Goal: Communication & Community: Answer question/provide support

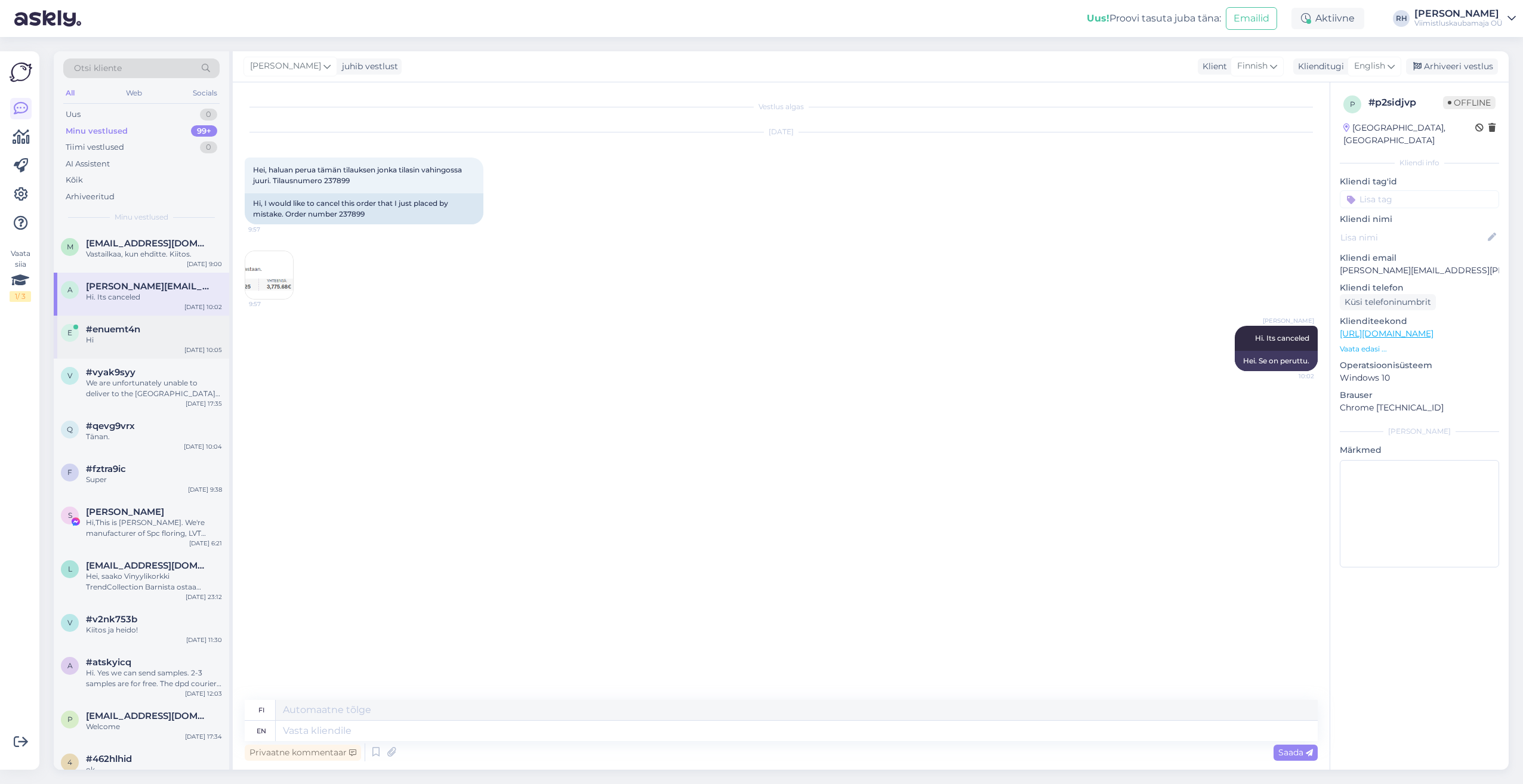
click at [125, 324] on span "#enuemt4n" at bounding box center [113, 329] width 54 height 10
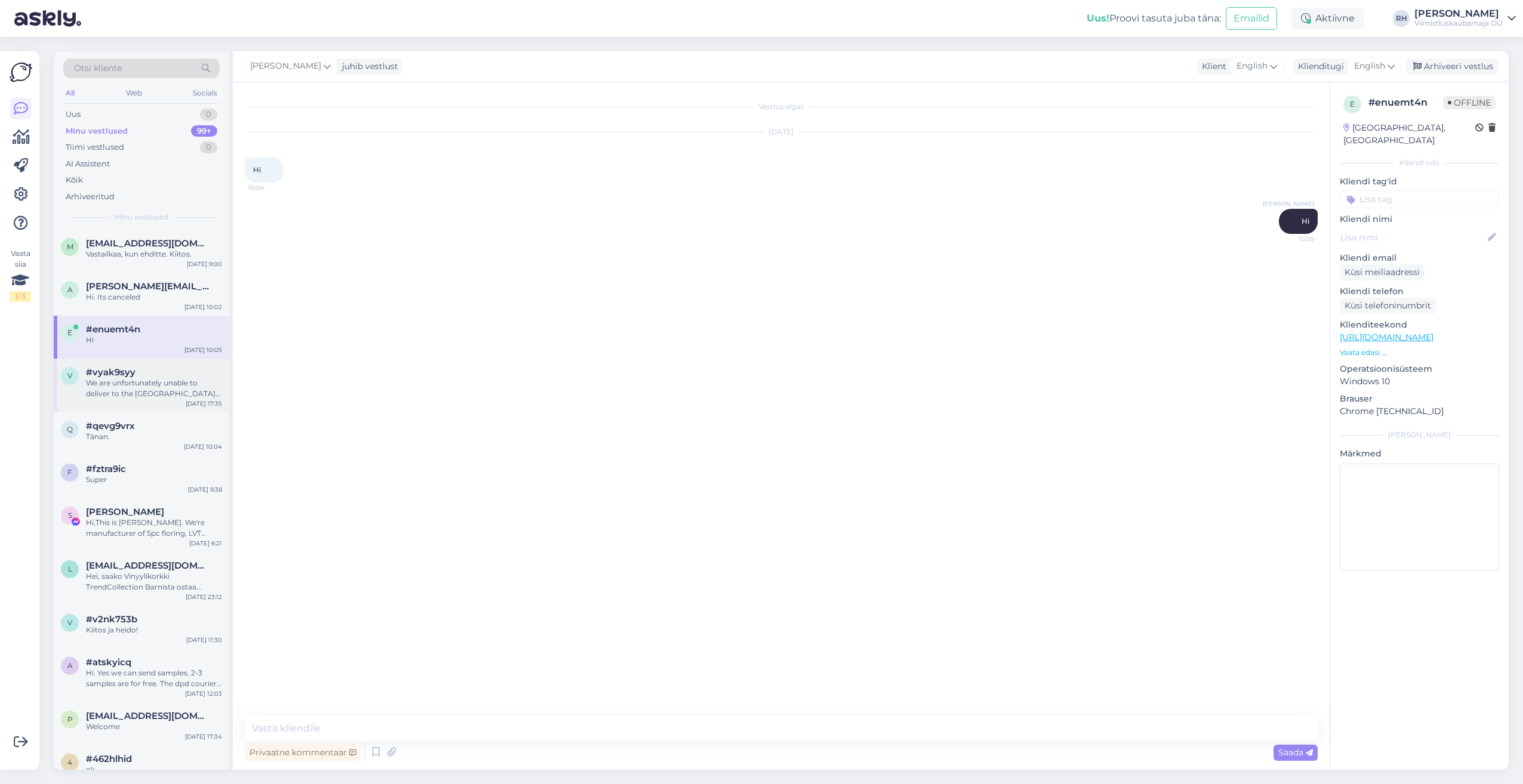
click at [137, 371] on div "#vyak9syy" at bounding box center [154, 372] width 136 height 10
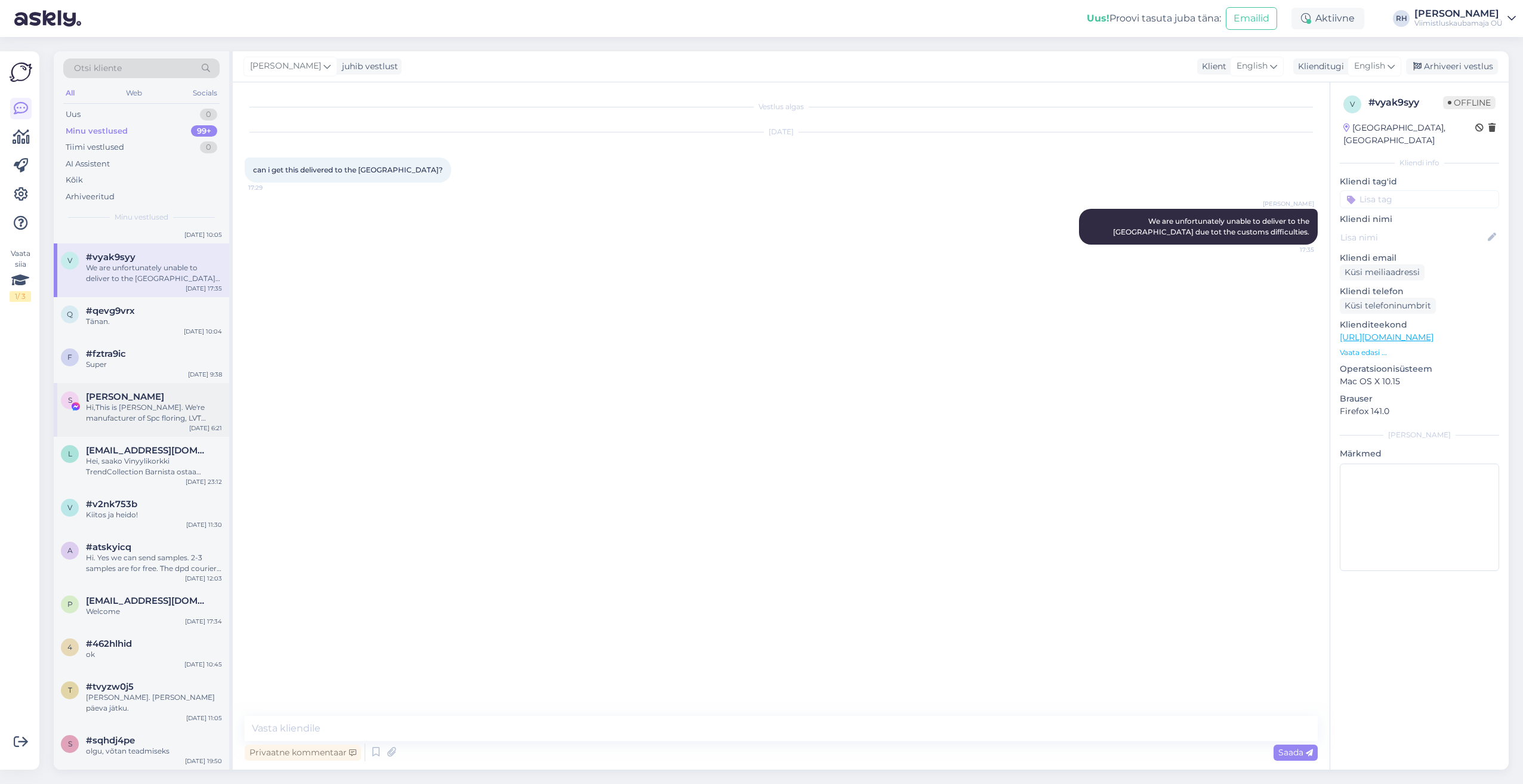
scroll to position [119, 0]
click at [102, 302] on span "#qevg9vrx" at bounding box center [111, 306] width 49 height 10
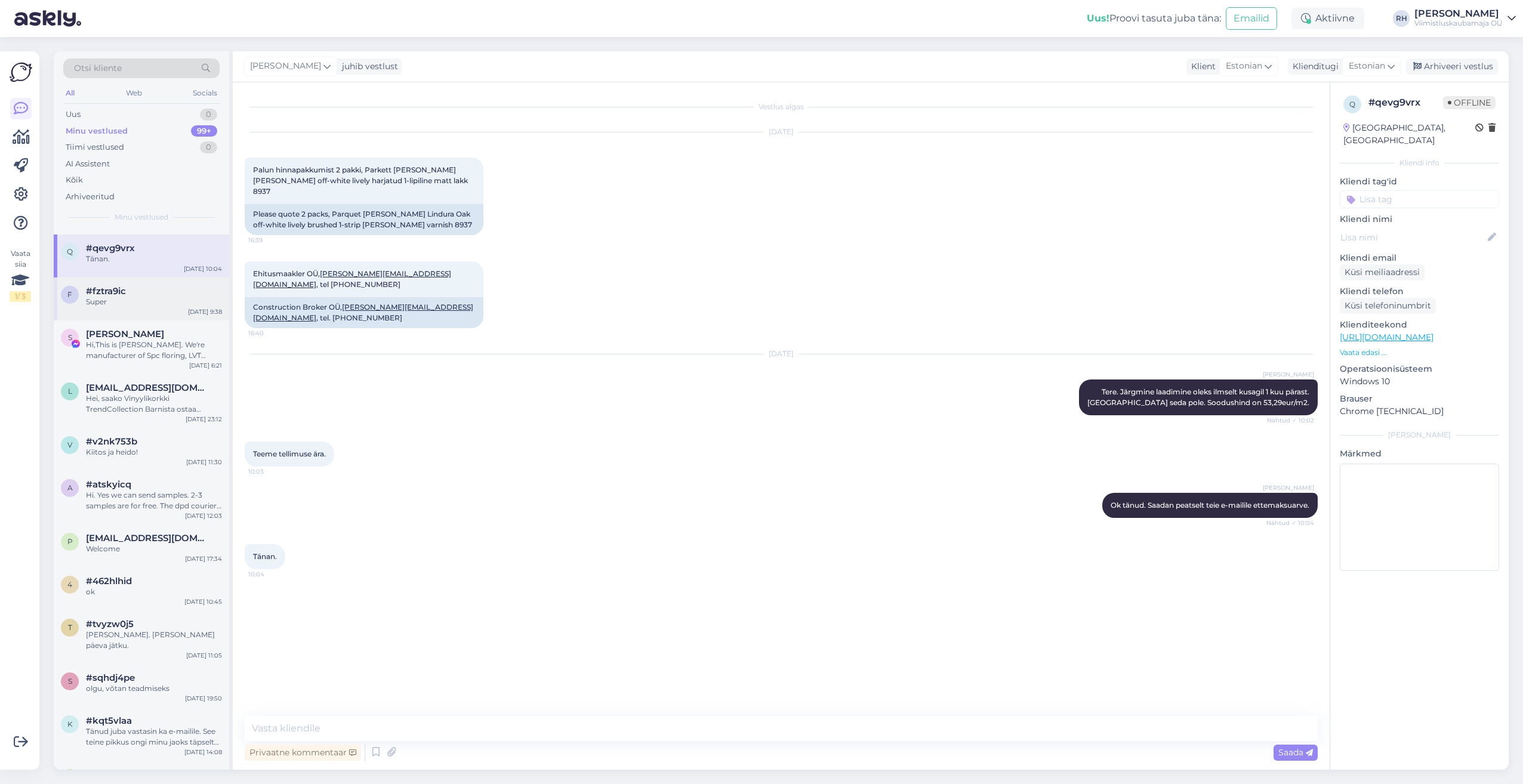
scroll to position [179, 0]
click at [113, 285] on span "#fztra9ic" at bounding box center [106, 289] width 40 height 10
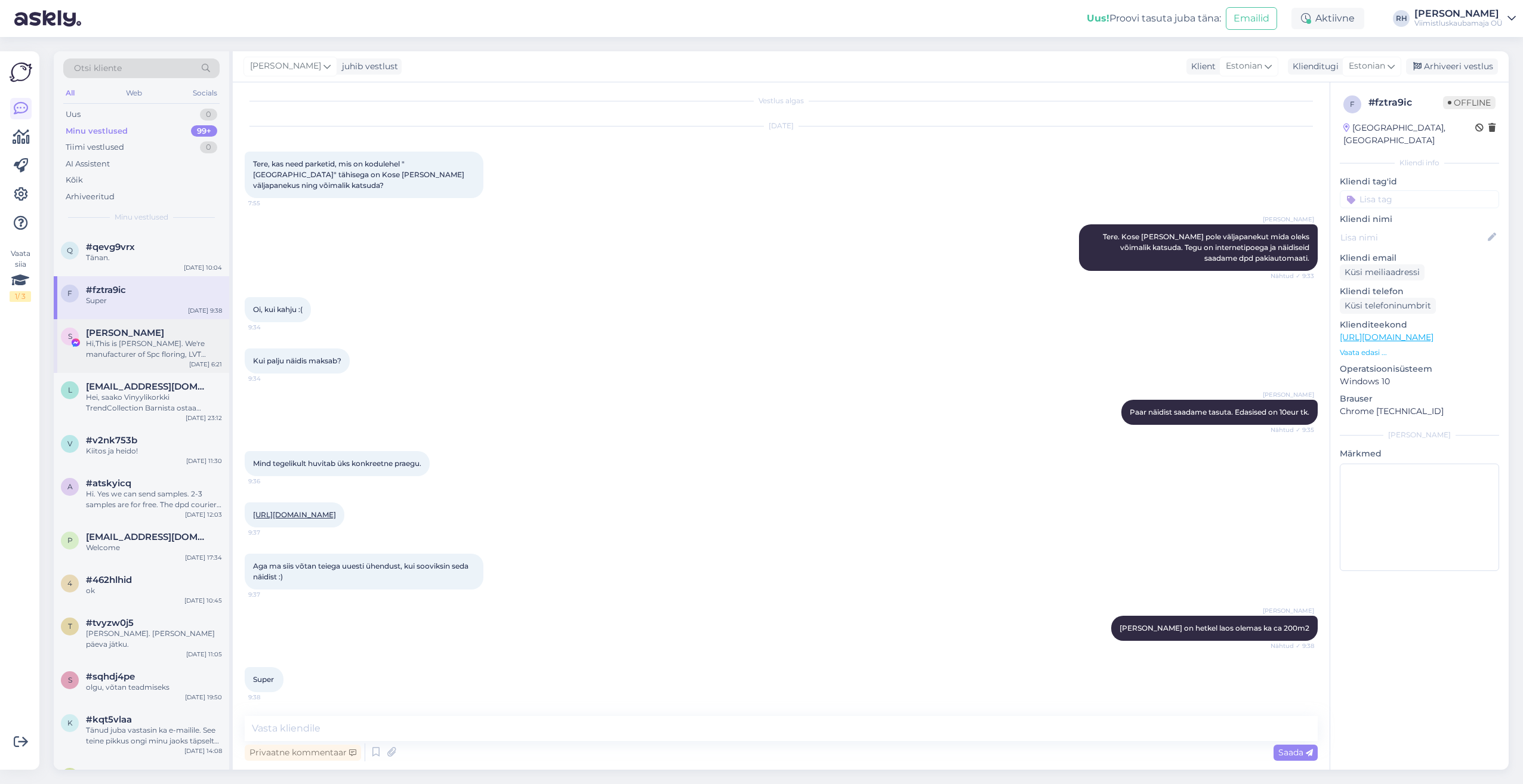
click at [140, 343] on div "Hi,This is [PERSON_NAME]. We're manufacturer of Spc floring, LVT flooring and W…" at bounding box center [154, 349] width 136 height 22
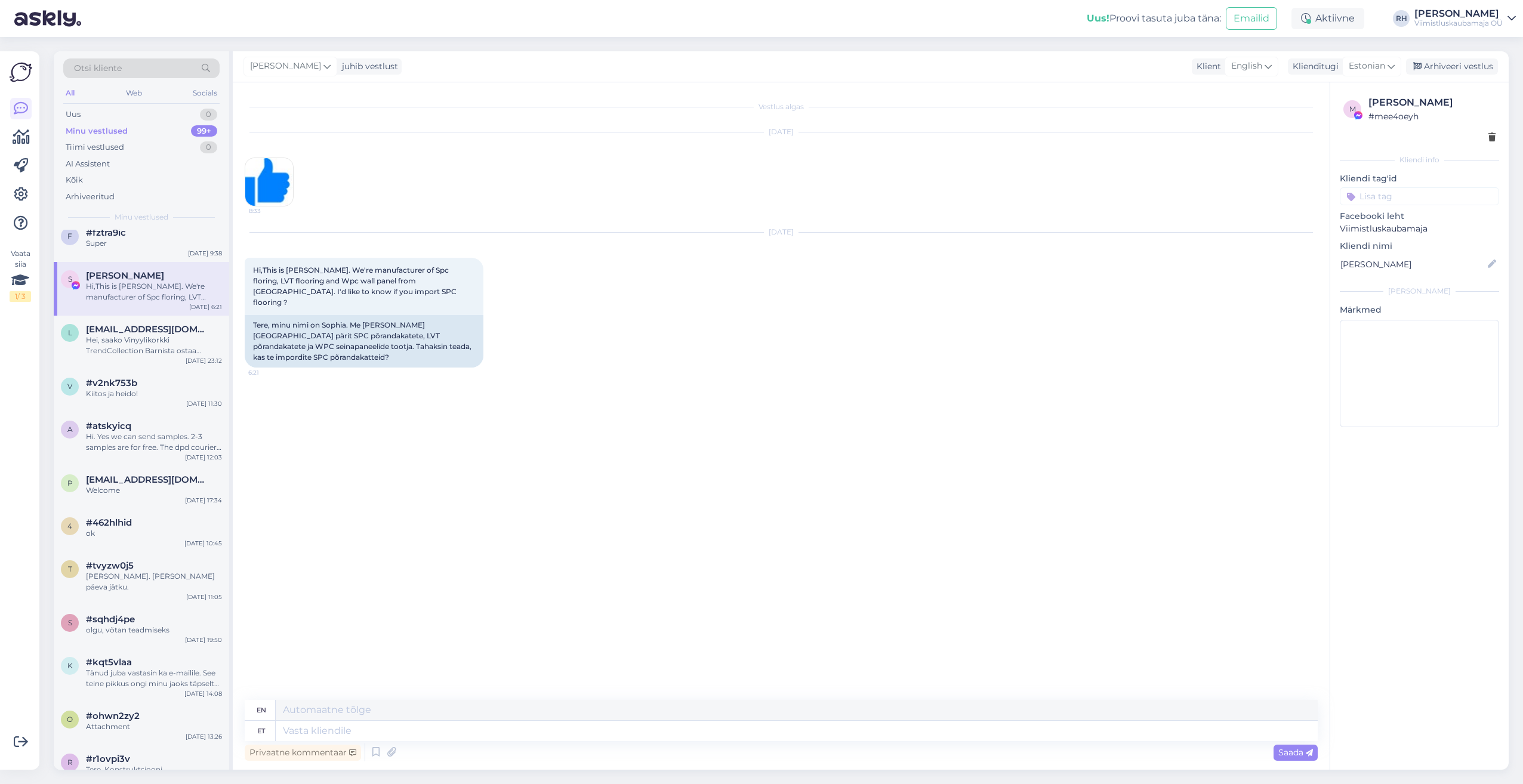
scroll to position [238, 0]
click at [129, 322] on span "[EMAIL_ADDRESS][DOMAIN_NAME]" at bounding box center [148, 326] width 124 height 10
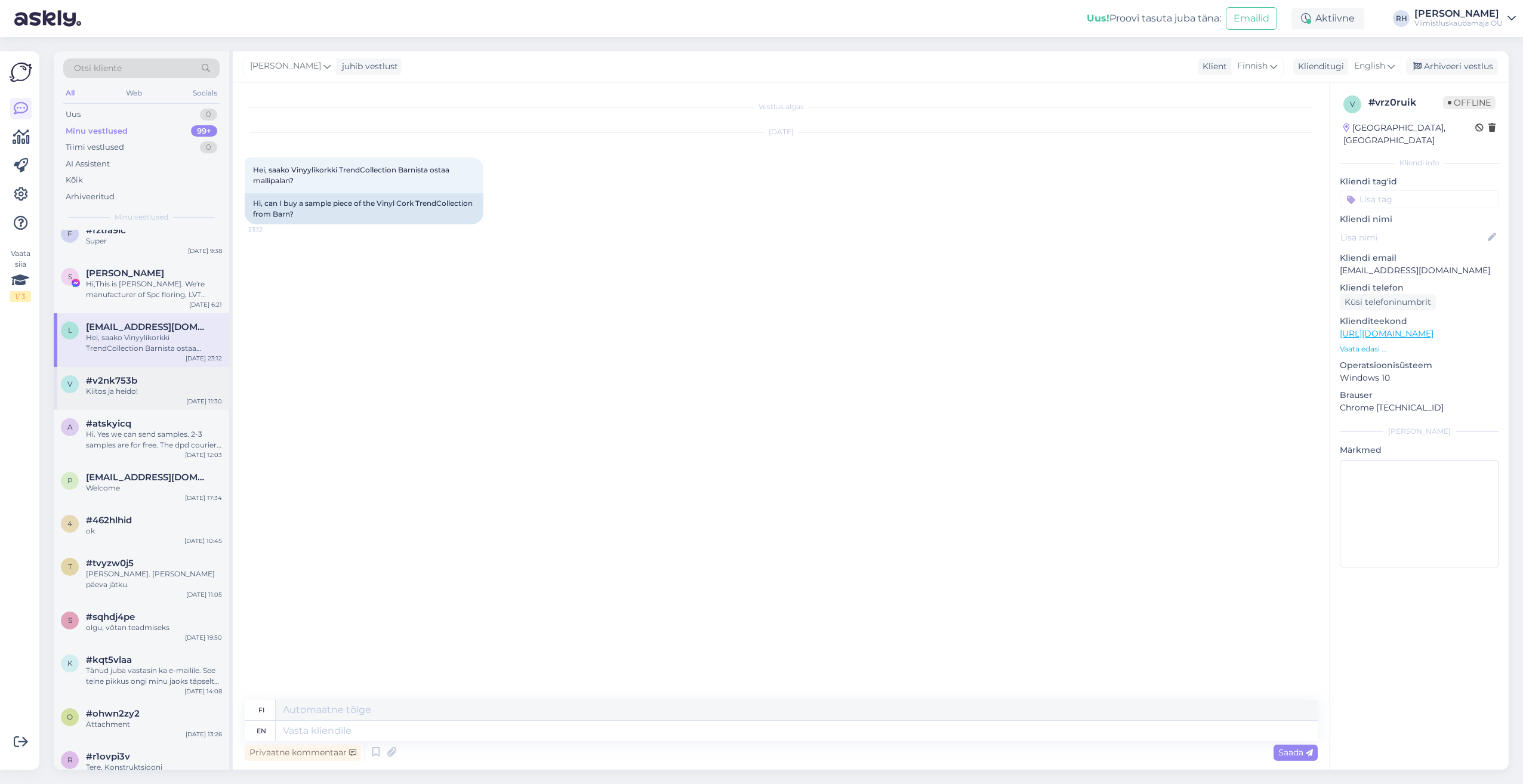
click at [147, 390] on div "Kiitos ja heido!" at bounding box center [154, 391] width 136 height 10
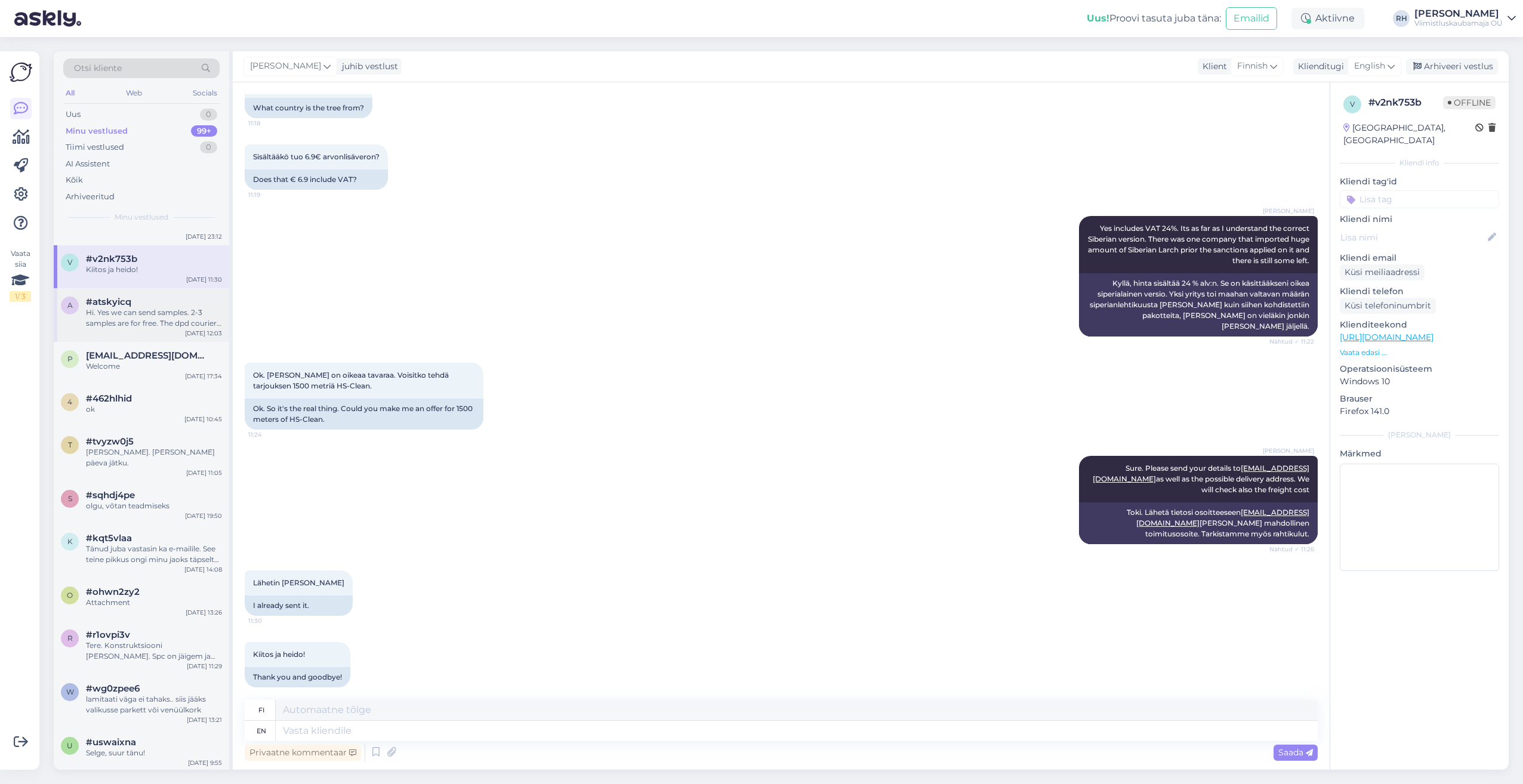
scroll to position [358, 0]
click at [140, 331] on div "a #atskyicq Hi. Yes we can send samples. 2-3 samples are for free. The dpd cour…" at bounding box center [141, 317] width 175 height 53
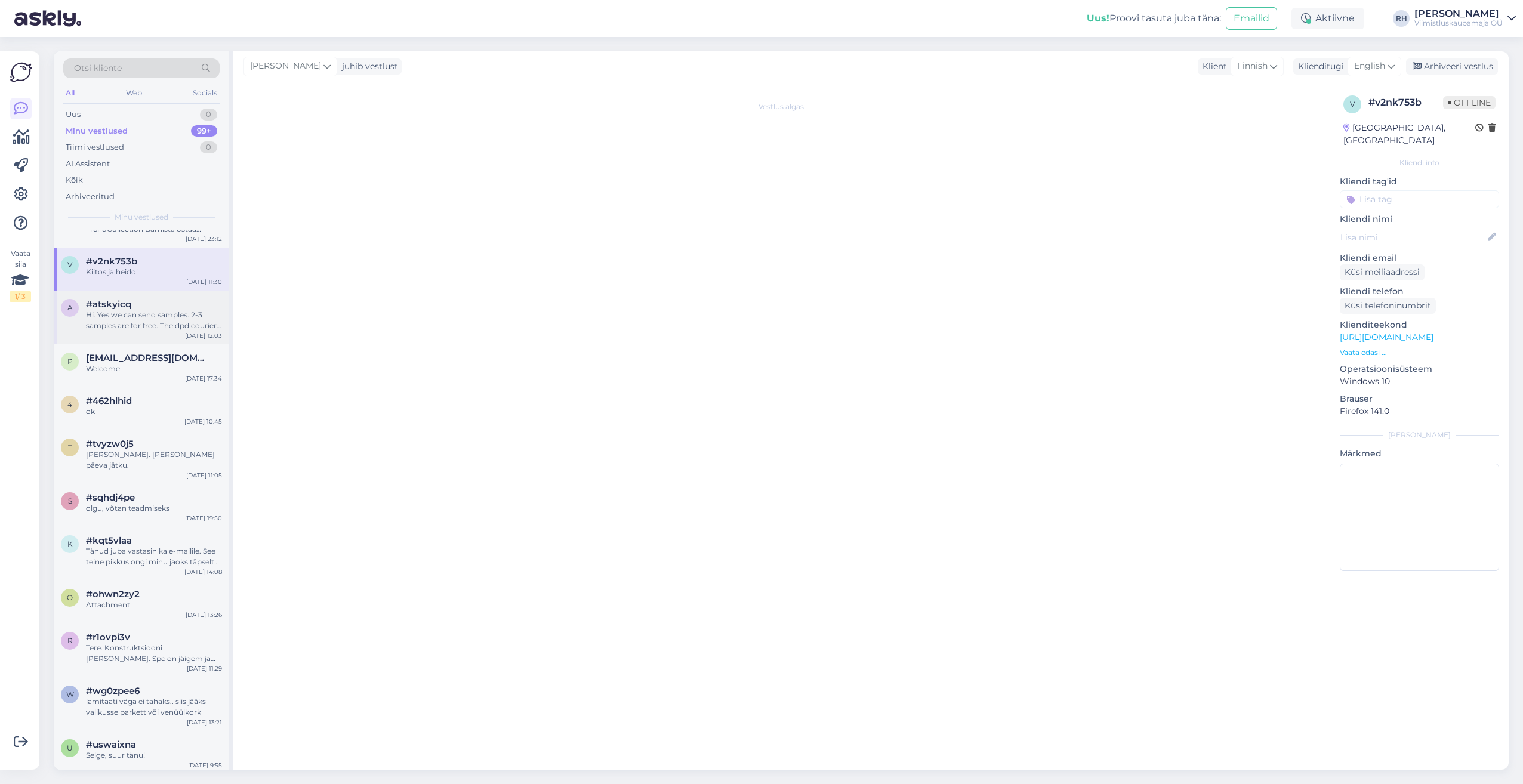
scroll to position [0, 0]
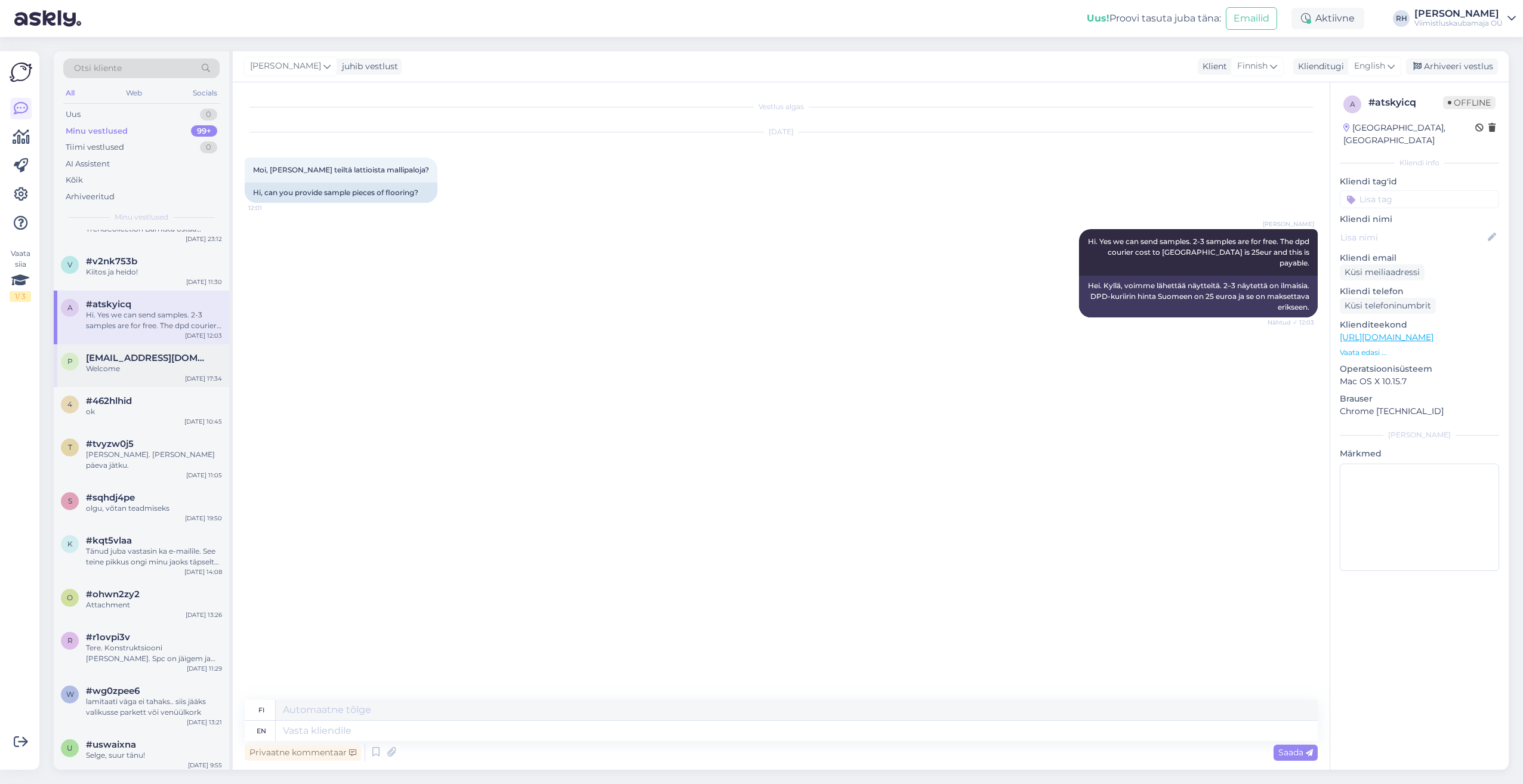
click at [163, 354] on span "[EMAIL_ADDRESS][DOMAIN_NAME]" at bounding box center [148, 358] width 124 height 10
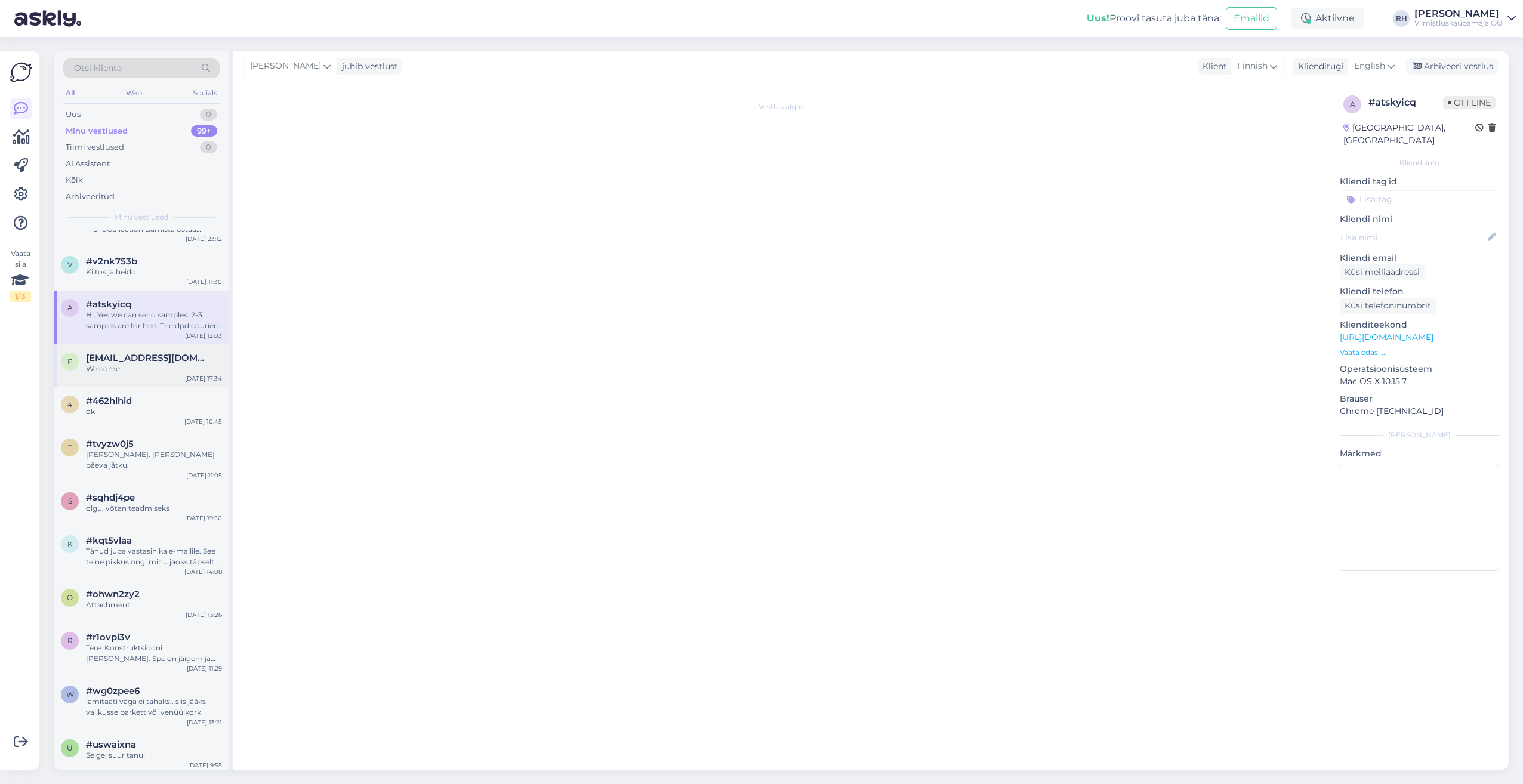
scroll to position [712, 0]
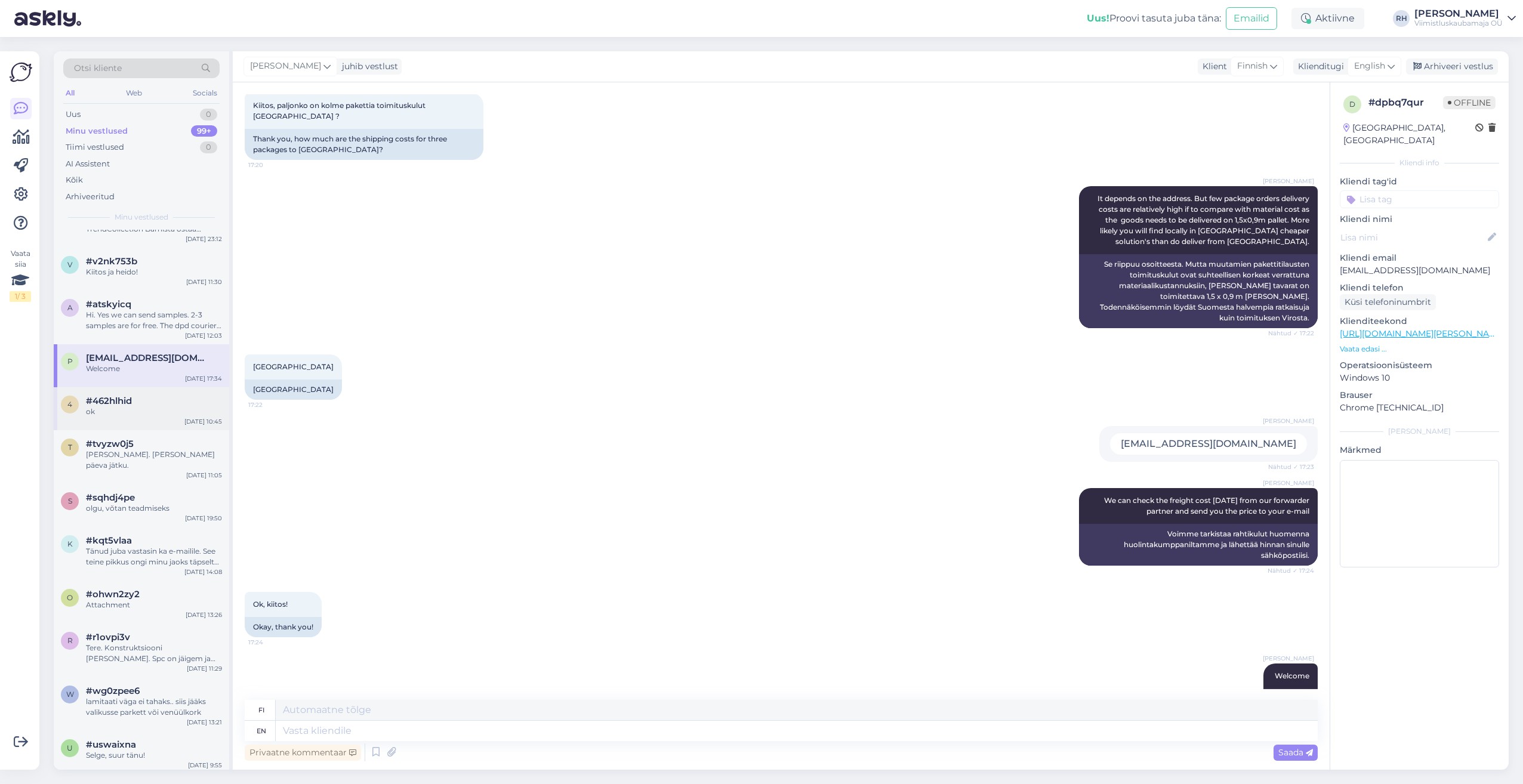
click at [150, 387] on div "4 #462hlhid ok [DATE] 10:45" at bounding box center [141, 409] width 175 height 43
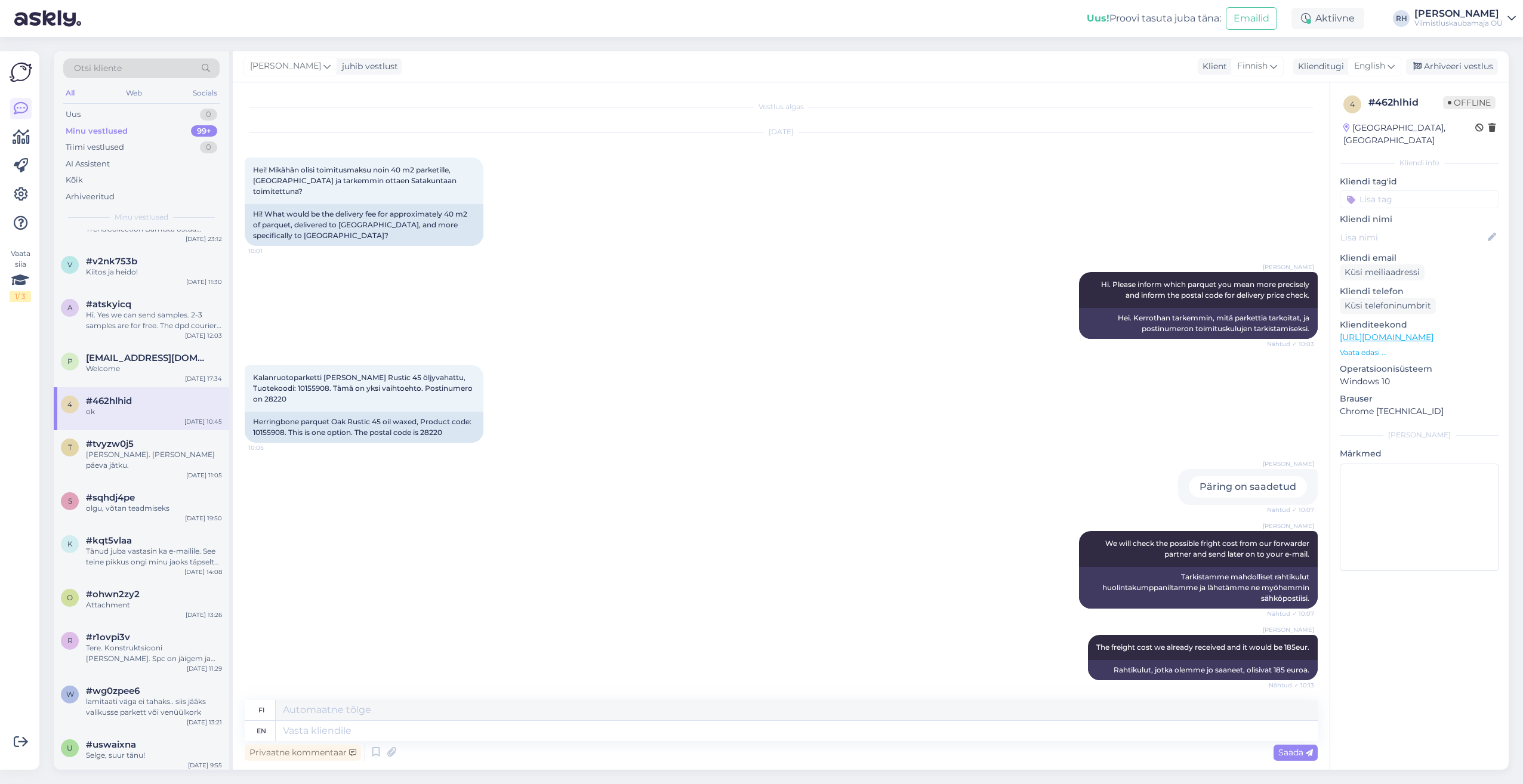
scroll to position [515, 0]
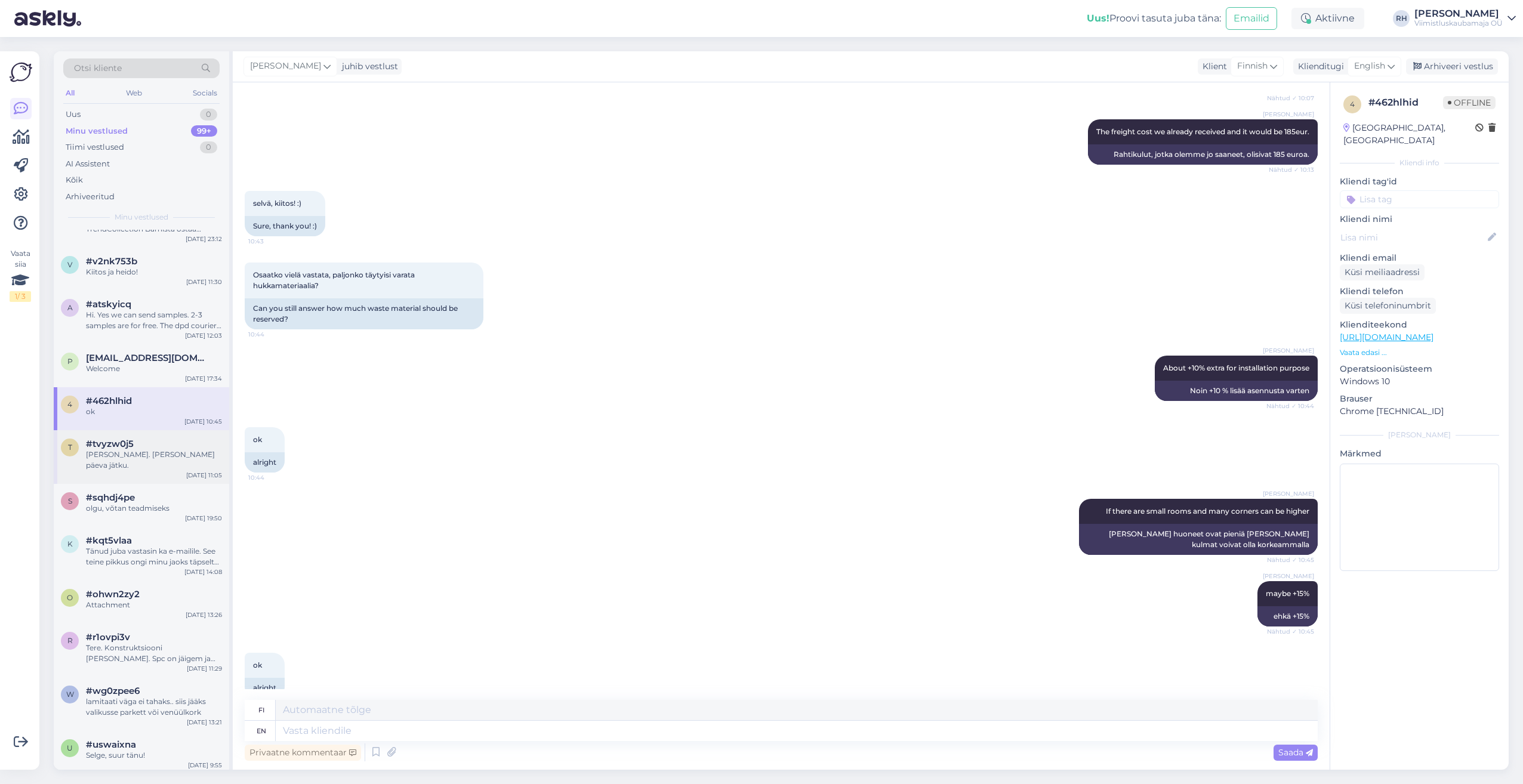
click at [130, 447] on span "#tvyzw0j5" at bounding box center [110, 444] width 48 height 10
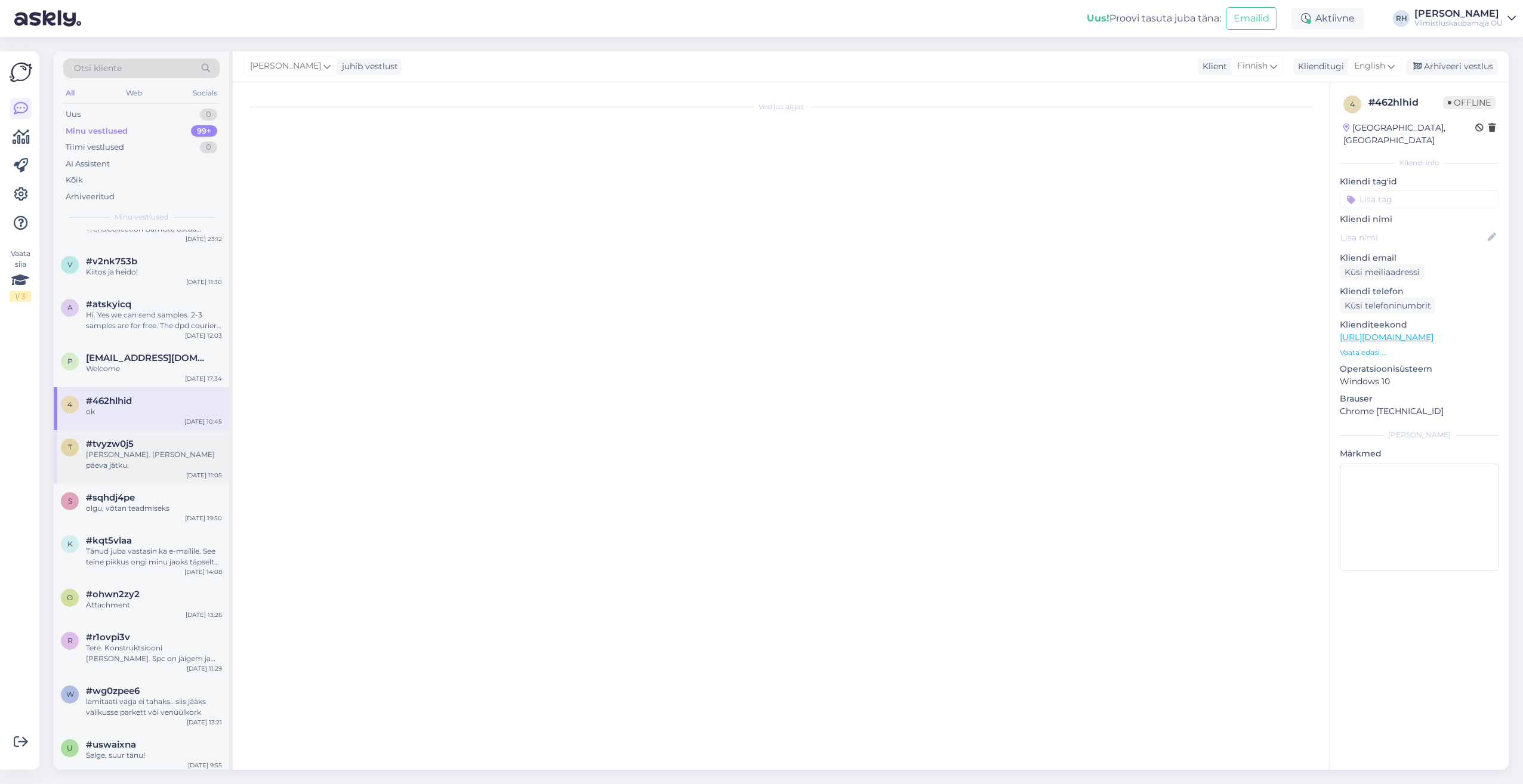
scroll to position [0, 0]
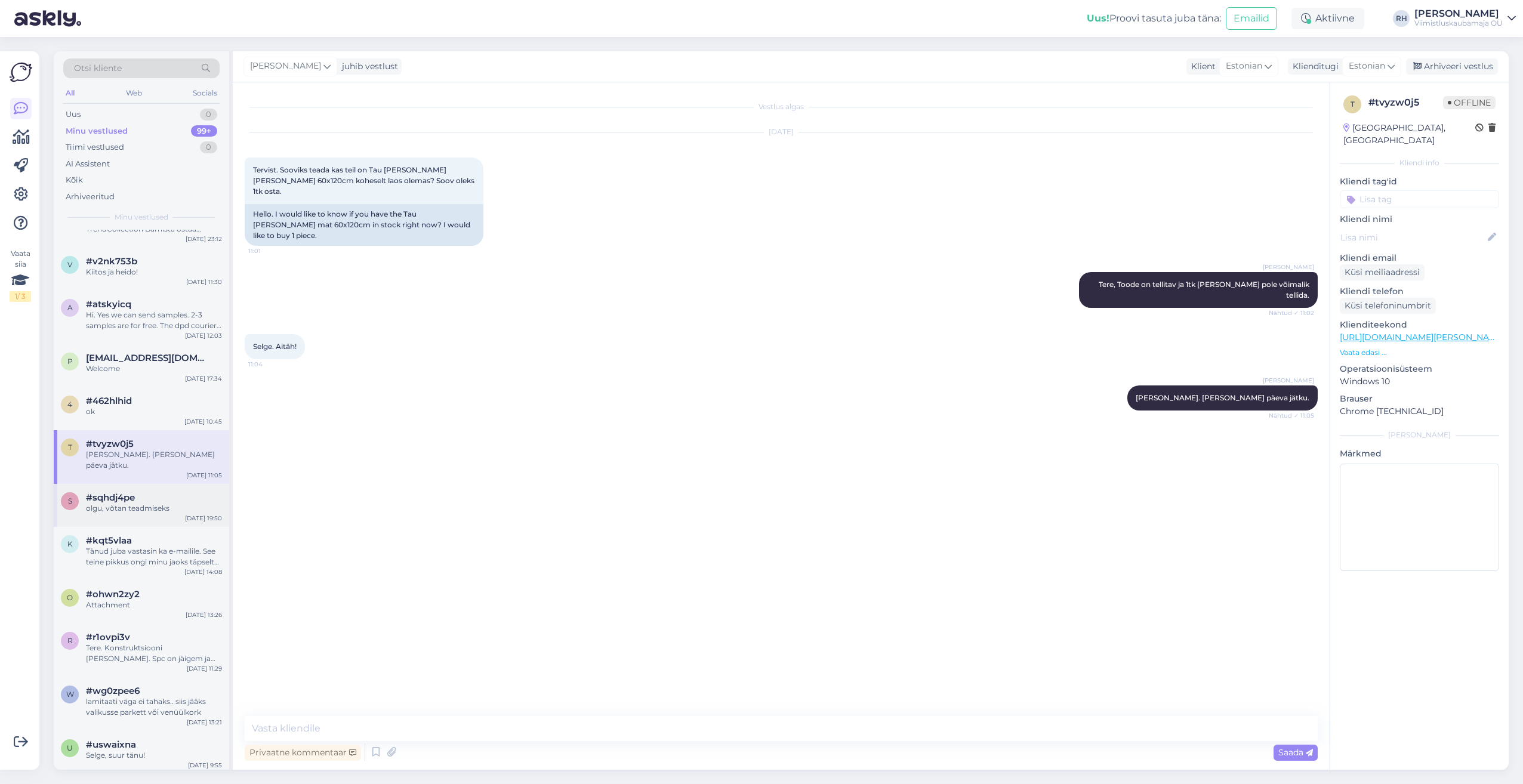
click at [117, 492] on span "#sqhdj4pe" at bounding box center [111, 497] width 49 height 10
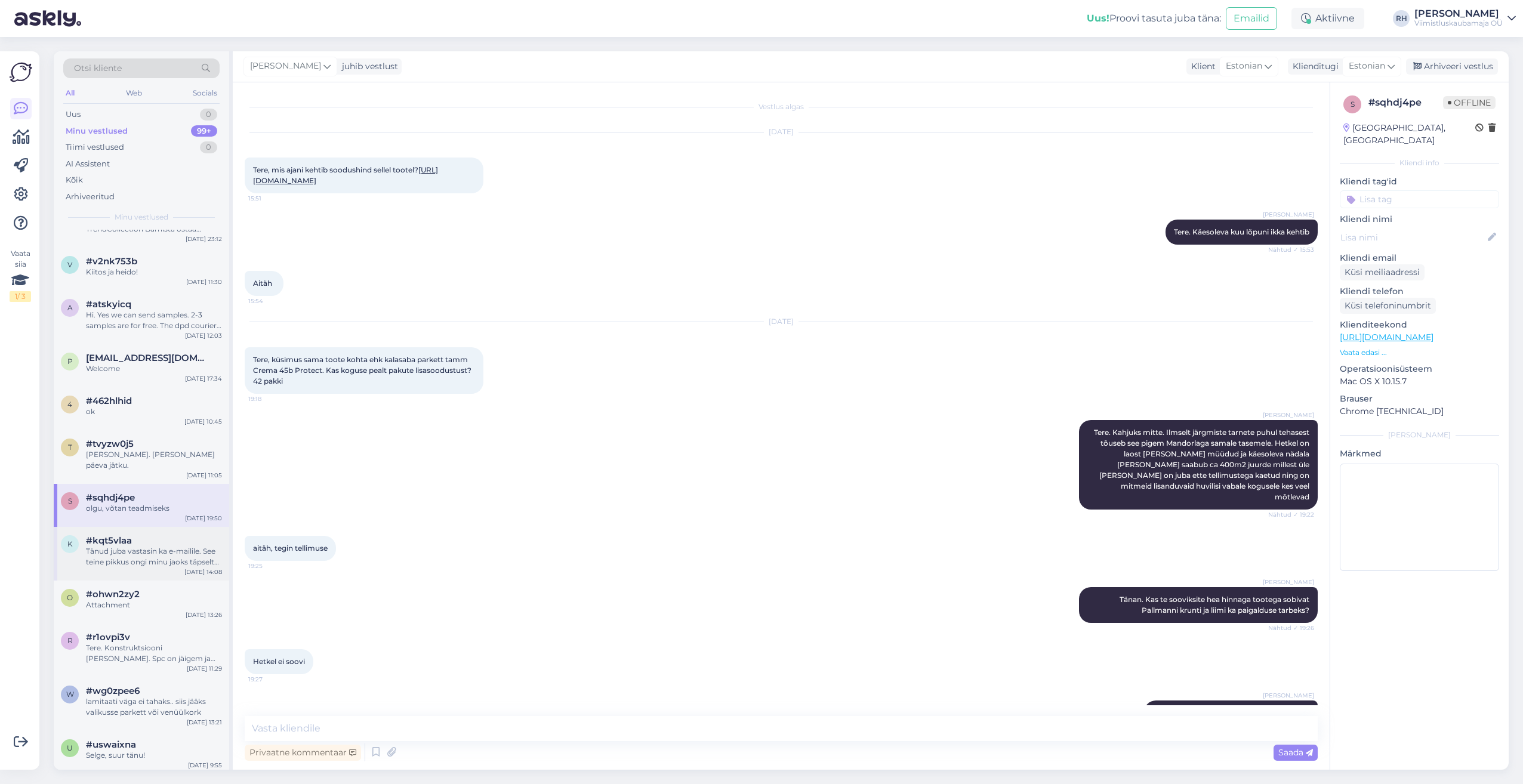
scroll to position [635, 0]
